Goal: Transaction & Acquisition: Obtain resource

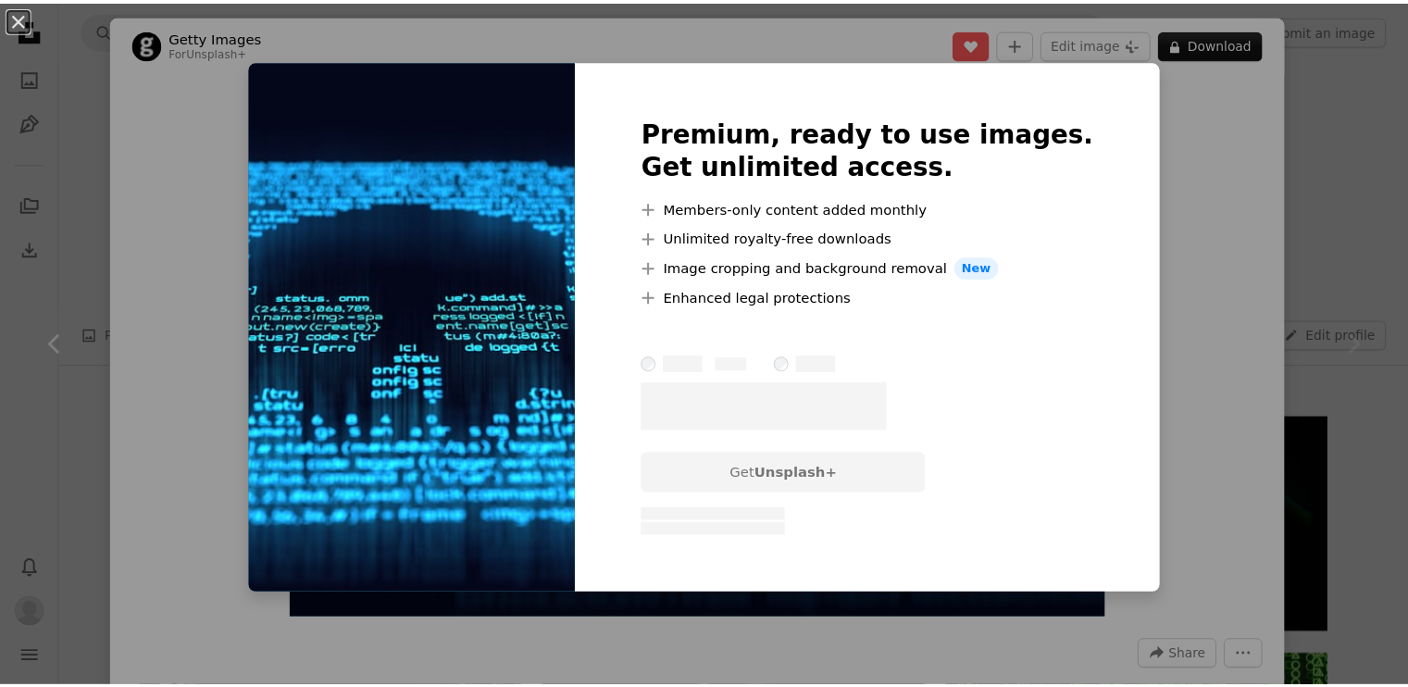
scroll to position [833, 0]
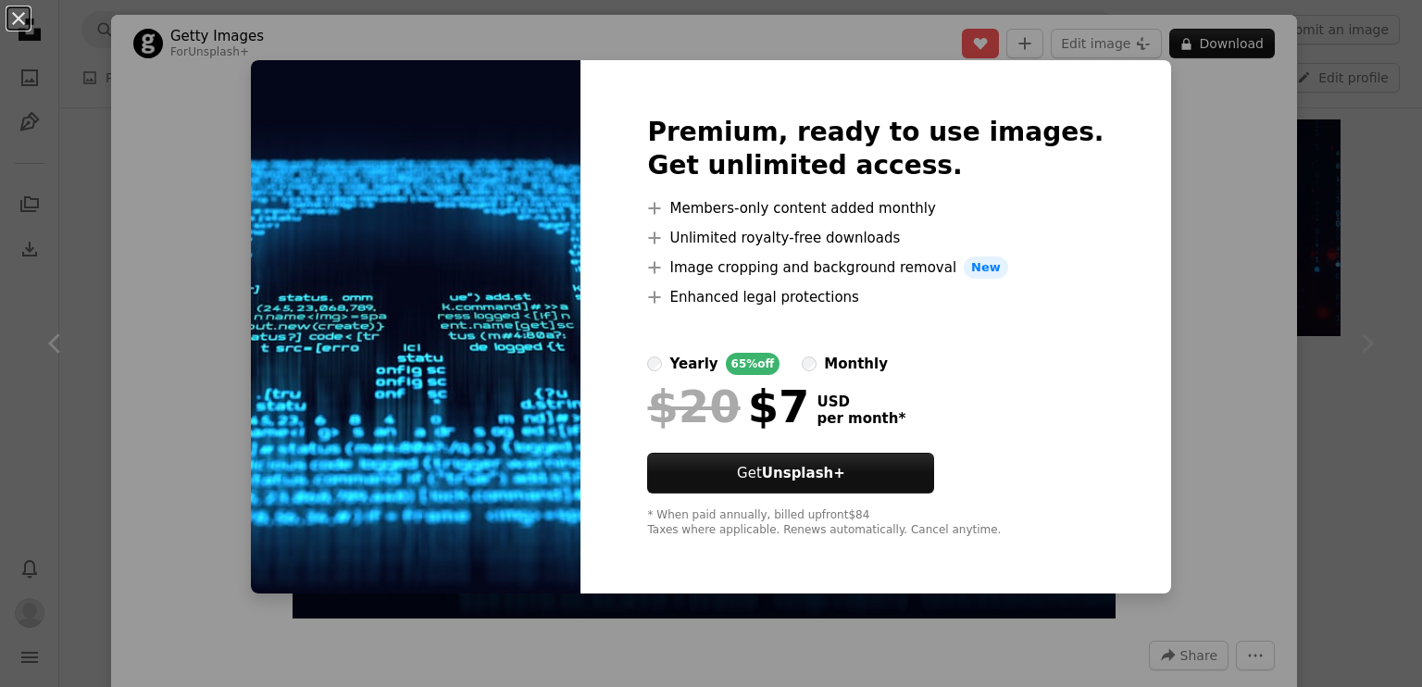
click at [1144, 206] on div "An X shape Premium, ready to use images. Get unlimited access. A plus sign Memb…" at bounding box center [711, 343] width 1422 height 687
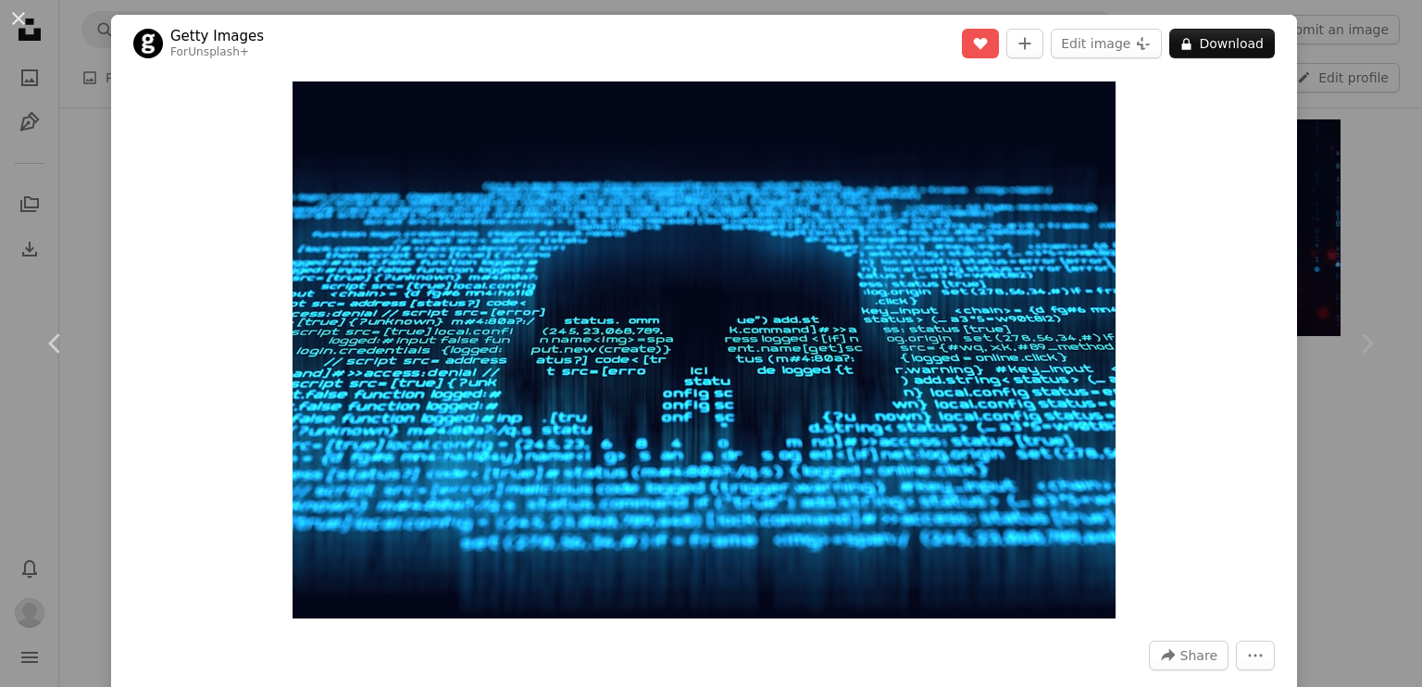
click at [1318, 297] on div "Chevron right" at bounding box center [1366, 344] width 111 height 178
click at [1359, 156] on div "An X shape Chevron left Chevron right Getty Images For Unsplash+ A heart A plus…" at bounding box center [711, 343] width 1422 height 687
